Goal: Navigation & Orientation: Find specific page/section

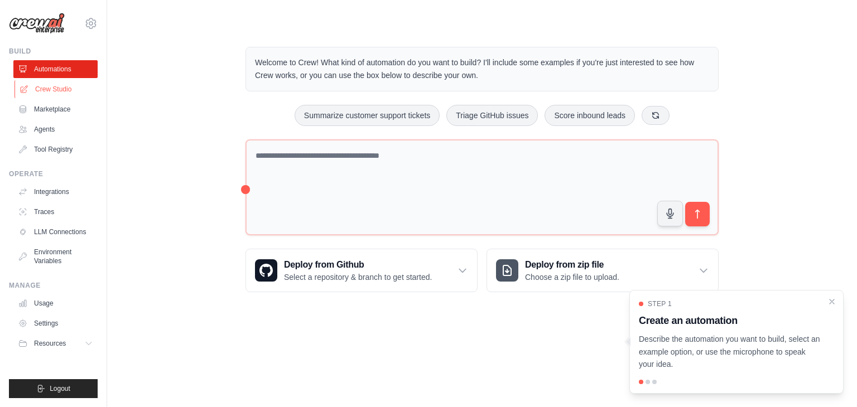
click at [40, 90] on link "Crew Studio" at bounding box center [57, 89] width 84 height 18
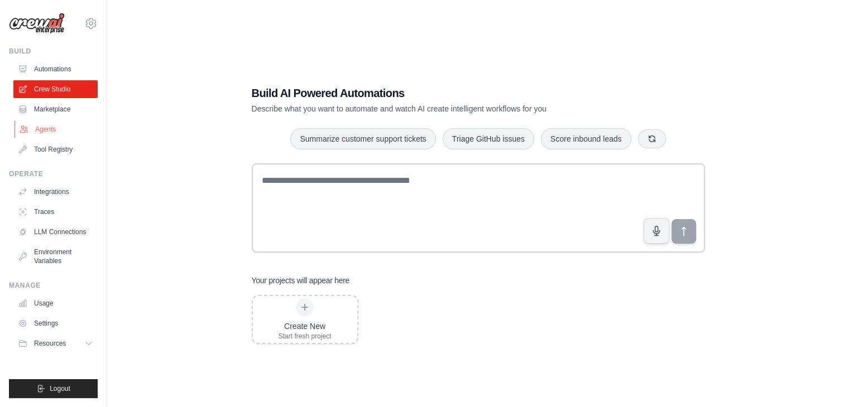
click at [35, 129] on link "Agents" at bounding box center [57, 130] width 84 height 18
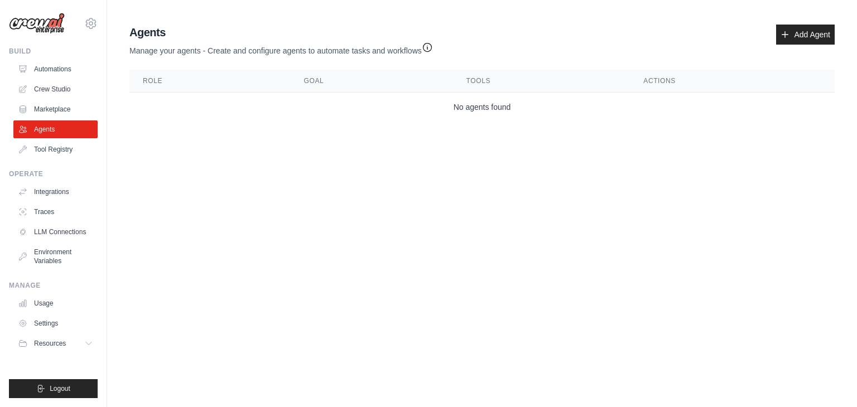
click at [426, 50] on icon "button" at bounding box center [427, 48] width 8 height 8
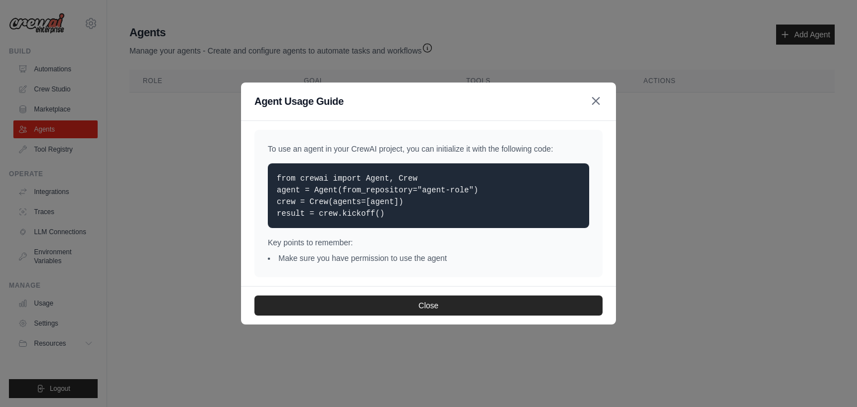
click at [597, 103] on icon "button" at bounding box center [596, 101] width 7 height 7
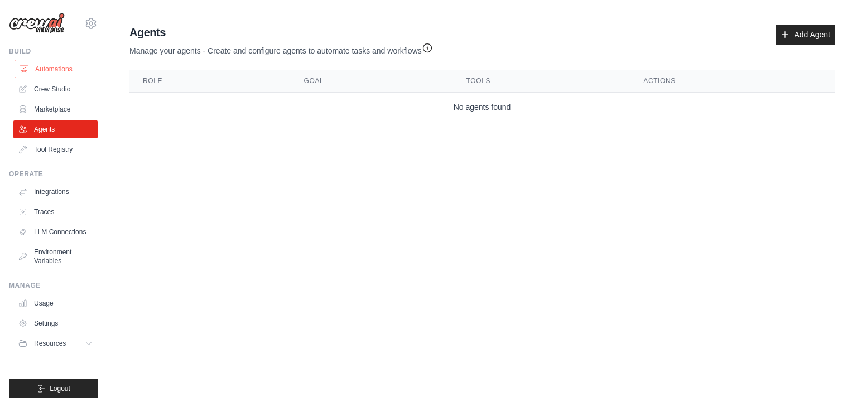
click at [40, 70] on link "Automations" at bounding box center [57, 69] width 84 height 18
